Goal: Task Accomplishment & Management: Use online tool/utility

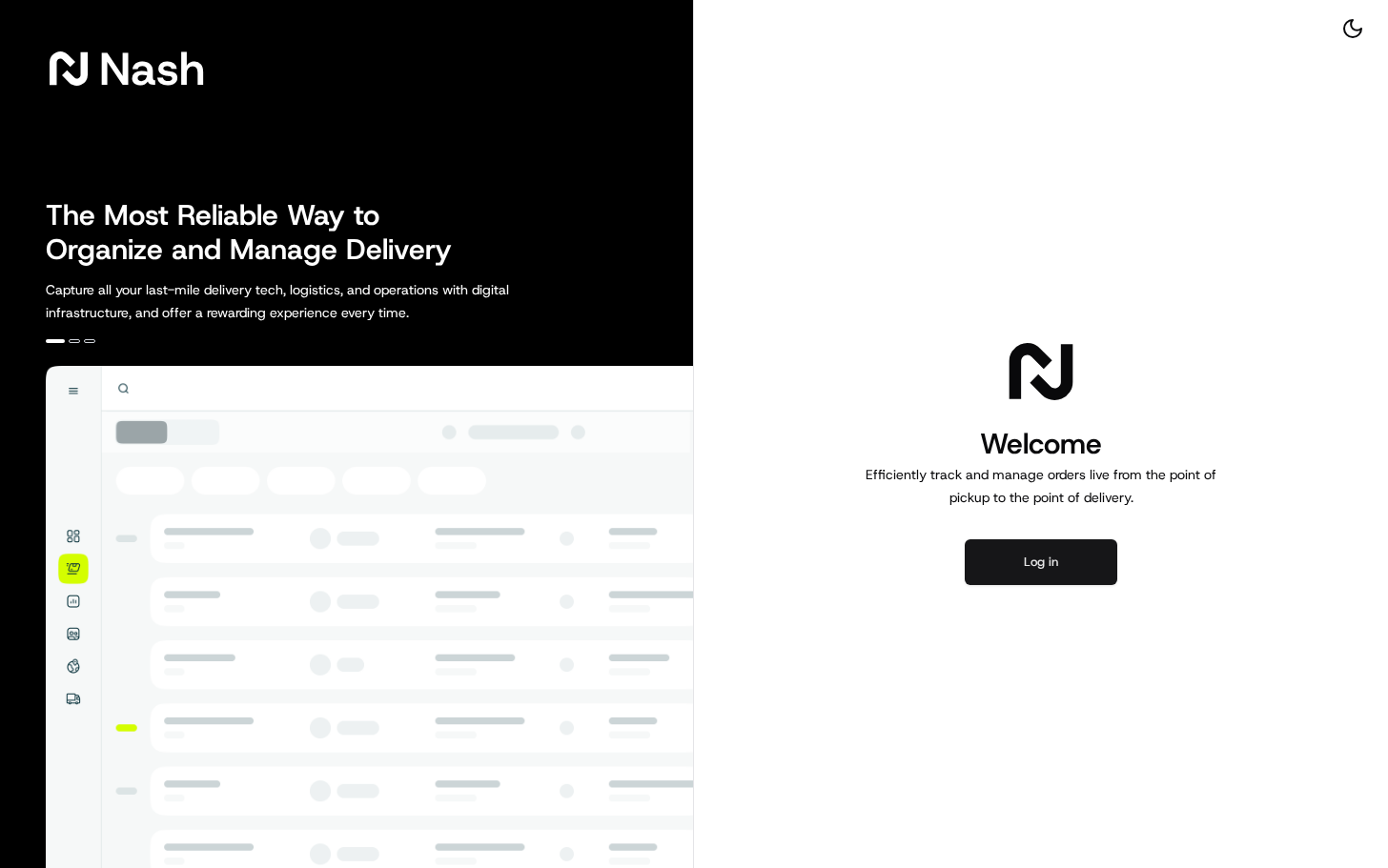
click at [1034, 564] on button "Log in" at bounding box center [1041, 562] width 153 height 45
